Goal: Communication & Community: Answer question/provide support

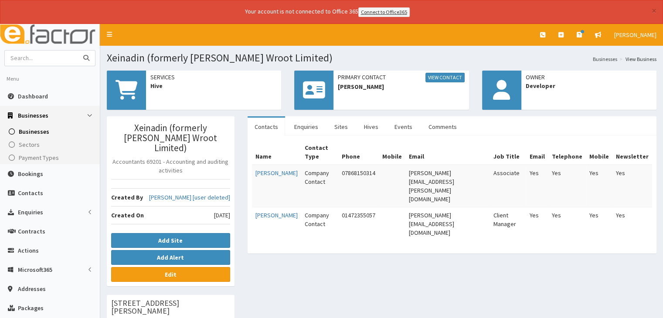
drag, startPoint x: 0, startPoint y: 0, endPoint x: 41, endPoint y: 59, distance: 71.7
click at [41, 59] on input "text" at bounding box center [41, 58] width 73 height 15
type input "probia"
click at [78, 51] on button "submit" at bounding box center [86, 58] width 17 height 15
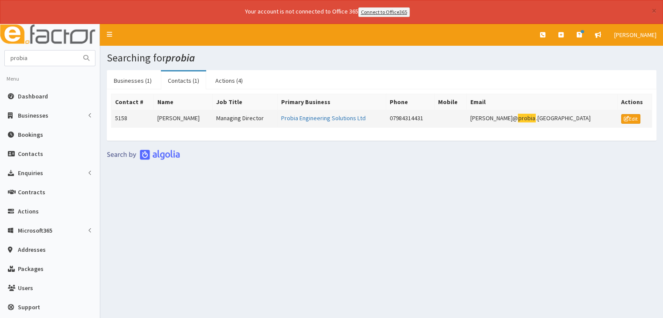
click at [332, 121] on td "Probia Engineering Solutions Ltd" at bounding box center [331, 118] width 109 height 17
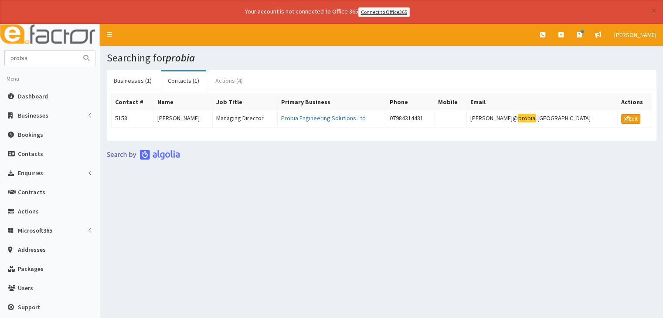
click at [233, 75] on link "Actions (4)" at bounding box center [228, 81] width 41 height 18
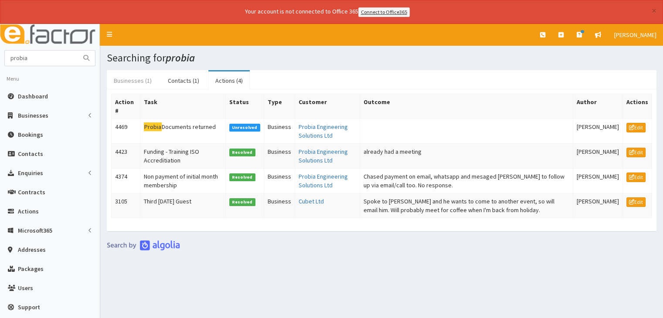
click at [142, 81] on link "Businesses (1)" at bounding box center [133, 81] width 52 height 18
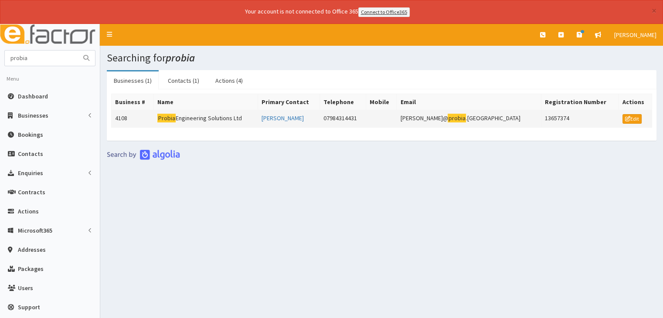
click at [228, 119] on td "Probia Engineering Solutions Ltd" at bounding box center [206, 118] width 104 height 17
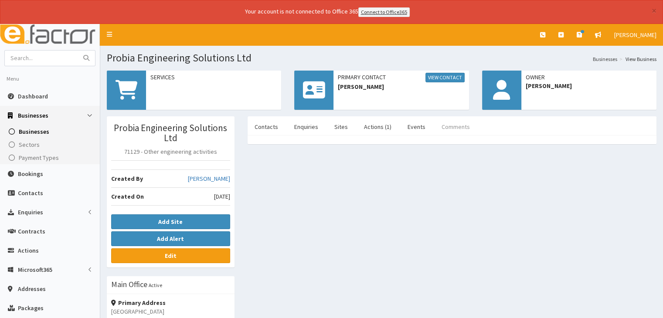
click at [451, 126] on link "Comments" at bounding box center [456, 127] width 42 height 18
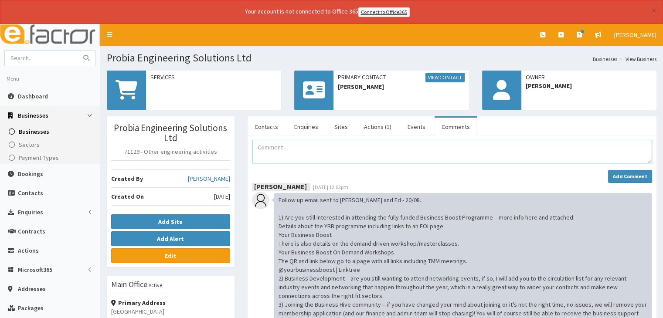
click at [287, 146] on textarea "Comment" at bounding box center [452, 152] width 400 height 24
drag, startPoint x: 406, startPoint y: 147, endPoint x: 257, endPoint y: 140, distance: 149.2
click at [257, 140] on textarea "Pending BHM unpaid after 30 days-moved to lost leads." at bounding box center [452, 152] width 400 height 24
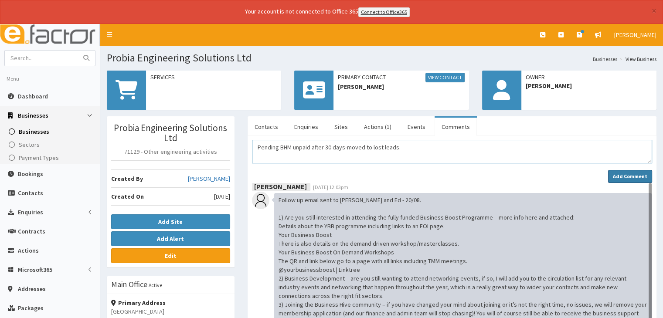
type textarea "Pending BHM unpaid after 30 days-moved to lost leads."
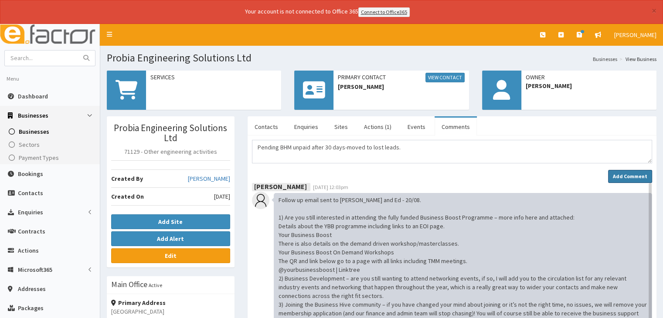
click at [630, 178] on strong "Add Comment" at bounding box center [630, 176] width 34 height 7
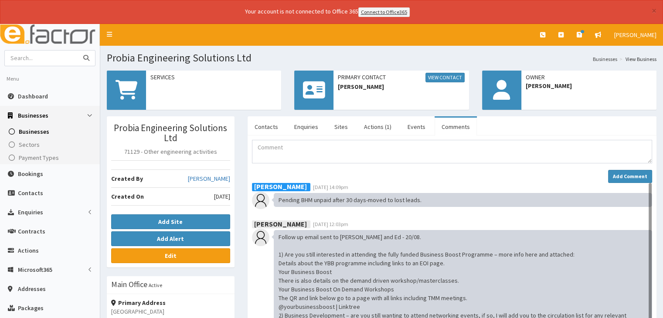
click at [45, 60] on input "text" at bounding box center [41, 58] width 73 height 15
type input "pink pig"
click at [78, 51] on button "submit" at bounding box center [86, 58] width 17 height 15
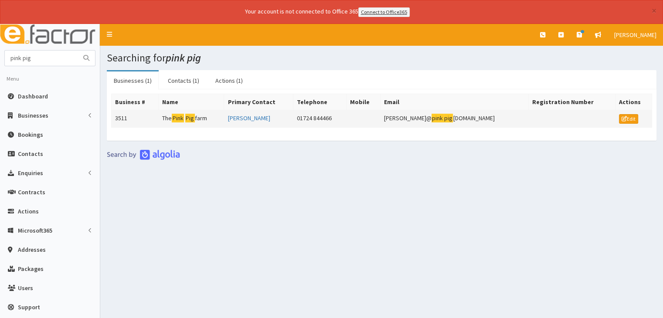
click at [195, 119] on mark "Pig" at bounding box center [190, 118] width 10 height 9
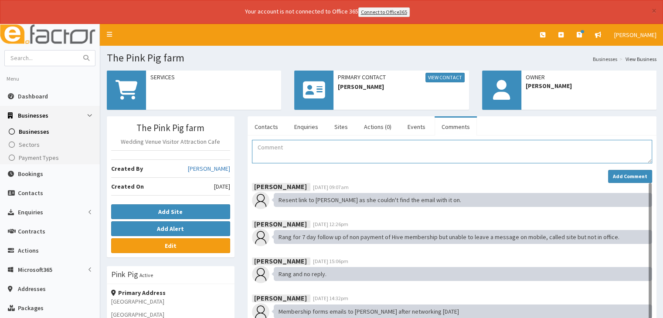
click at [298, 142] on textarea "Comment" at bounding box center [452, 152] width 400 height 24
paste textarea "Pending BHM unpaid after 30 days-moved to lost leads."
type textarea "Pending BHM unpaid after 30 days-moved to lost leads."
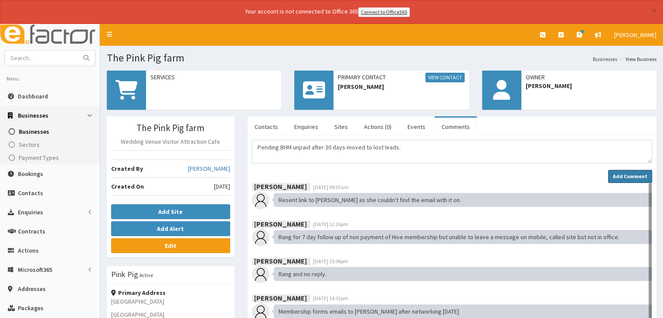
click at [614, 174] on button "Add Comment" at bounding box center [630, 176] width 44 height 13
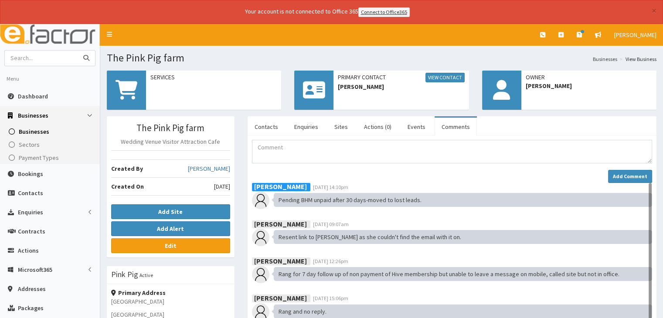
click at [58, 60] on input "text" at bounding box center [41, 58] width 73 height 15
type input "through my eyes"
click at [78, 51] on button "submit" at bounding box center [86, 58] width 17 height 15
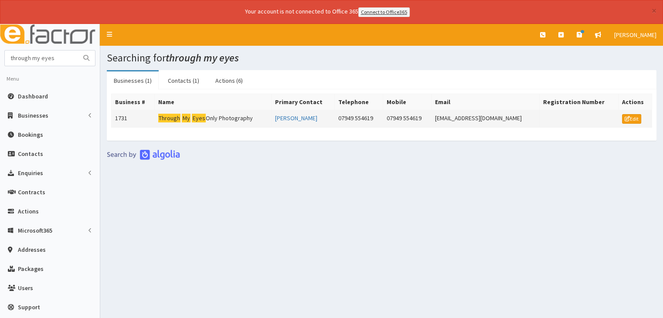
click at [220, 120] on td "Through My Eyes Only Photography" at bounding box center [212, 118] width 117 height 17
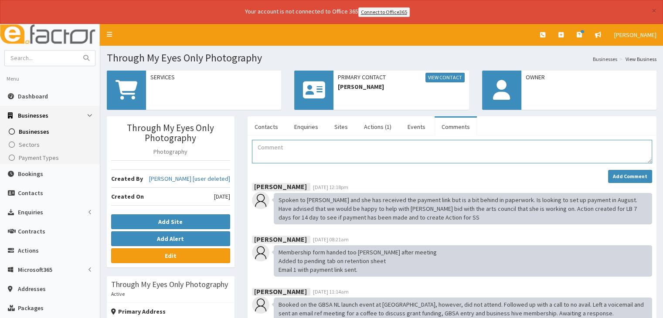
click at [301, 147] on textarea "Comment" at bounding box center [452, 152] width 400 height 24
paste textarea "Pending BHM unpaid after 30 days-moved to lost leads."
type textarea "Pending BHM unpaid after 30 days-moved to lost leads."
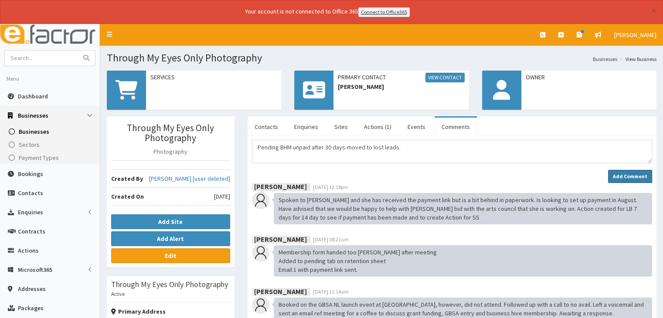
click at [634, 174] on strong "Add Comment" at bounding box center [630, 176] width 34 height 7
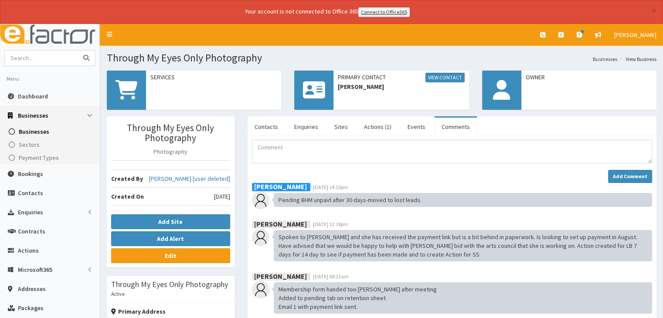
click at [46, 58] on input "text" at bounding box center [41, 58] width 73 height 15
type input "hy racing"
click at [78, 51] on button "submit" at bounding box center [86, 58] width 17 height 15
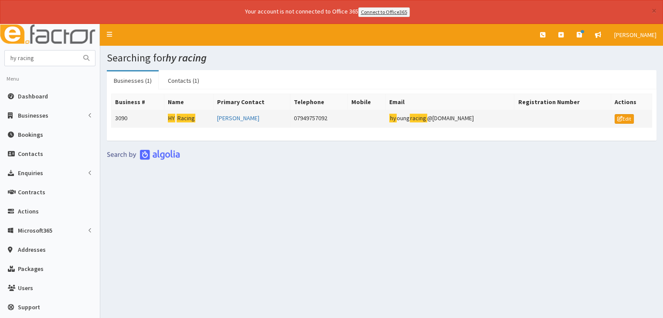
click at [192, 122] on td "HY Racing" at bounding box center [188, 118] width 49 height 17
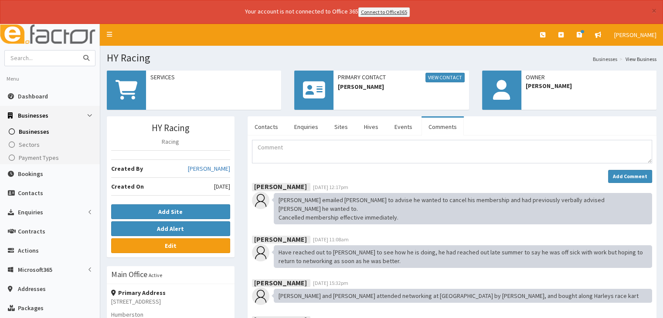
click at [59, 53] on input "text" at bounding box center [41, 58] width 73 height 15
type input "tillys"
click at [78, 51] on button "submit" at bounding box center [86, 58] width 17 height 15
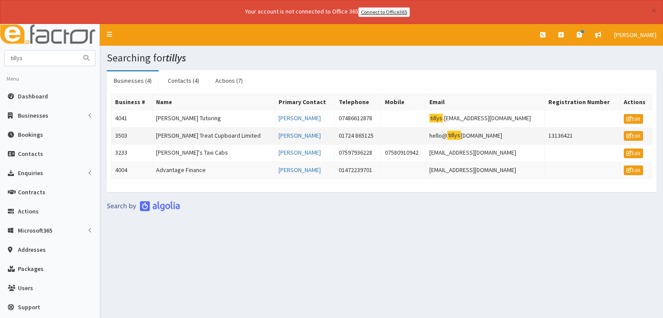
click at [231, 130] on td "[PERSON_NAME] Treat Cupboard Limited" at bounding box center [213, 135] width 123 height 17
